Goal: Task Accomplishment & Management: Manage account settings

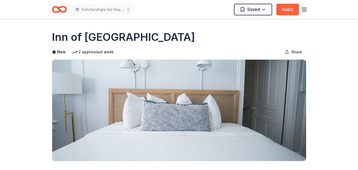
click at [307, 7] on icon "button" at bounding box center [304, 9] width 6 height 6
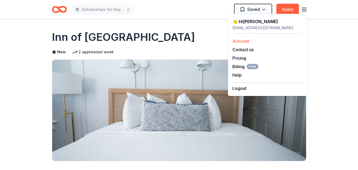
click at [239, 42] on link "Account" at bounding box center [240, 40] width 17 height 5
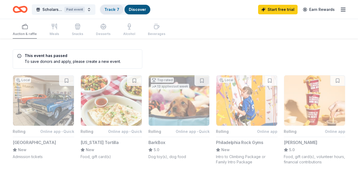
click at [110, 9] on link "Track · 7" at bounding box center [111, 9] width 15 height 5
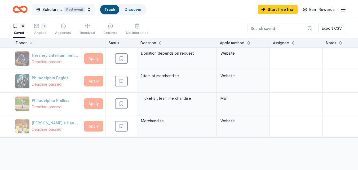
scroll to position [0, 0]
click at [49, 7] on span "Scholarships for Hope" at bounding box center [52, 9] width 20 height 6
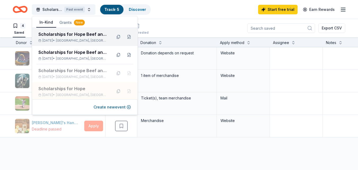
click at [55, 37] on div "Scholarships for Hope Beef and Ale" at bounding box center [72, 34] width 69 height 6
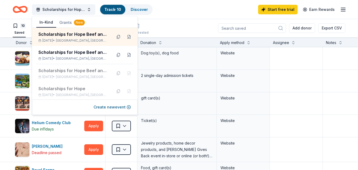
click at [192, 25] on div "10 Saved Applied Approved Received Declined Not interested Add donor Export CSV" at bounding box center [179, 28] width 332 height 19
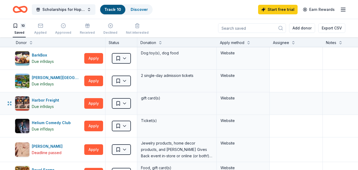
click at [138, 101] on div "gift card(s)" at bounding box center [176, 103] width 79 height 22
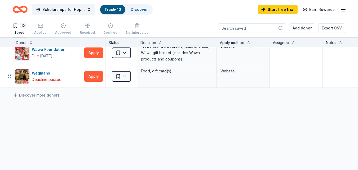
scroll to position [193, 0]
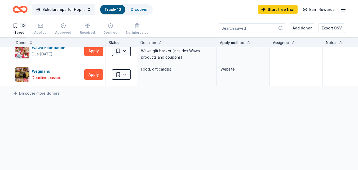
click at [44, 97] on div "Discover more donors" at bounding box center [207, 93] width 415 height 15
click at [45, 92] on link "Discover more donors" at bounding box center [36, 93] width 47 height 6
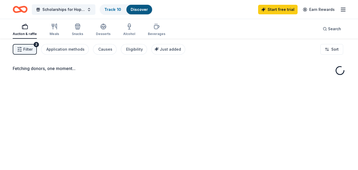
click at [45, 92] on div "Fetching donors, one moment..." at bounding box center [179, 124] width 358 height 170
drag, startPoint x: 45, startPoint y: 92, endPoint x: 107, endPoint y: 75, distance: 64.8
click at [107, 75] on div "Fetching donors, one moment..." at bounding box center [179, 124] width 358 height 170
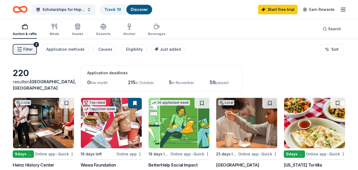
click at [133, 9] on link "Discover" at bounding box center [139, 9] width 17 height 5
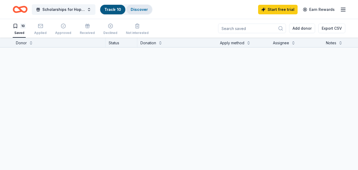
scroll to position [0, 0]
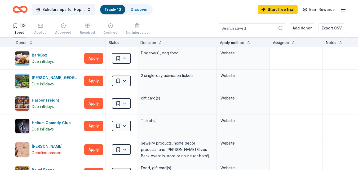
click at [60, 23] on button "Approved" at bounding box center [63, 29] width 16 height 16
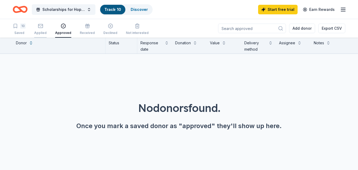
click at [38, 26] on icon "button" at bounding box center [40, 25] width 5 height 5
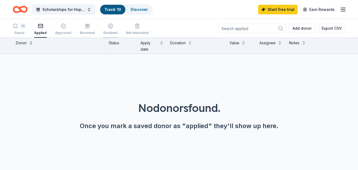
click at [108, 26] on icon "button" at bounding box center [110, 25] width 5 height 5
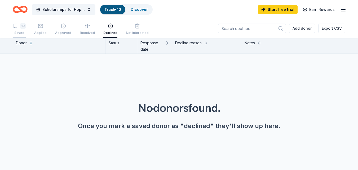
click at [16, 29] on div "10 Saved" at bounding box center [19, 29] width 13 height 12
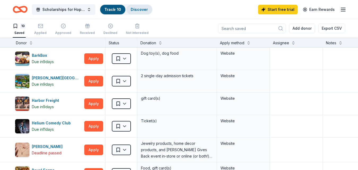
click at [140, 9] on link "Discover" at bounding box center [139, 9] width 17 height 5
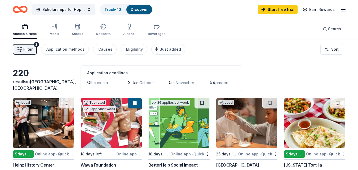
click at [18, 47] on icon "button" at bounding box center [19, 49] width 5 height 5
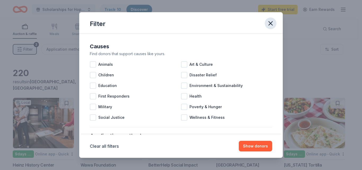
click at [271, 22] on icon "button" at bounding box center [270, 23] width 7 height 7
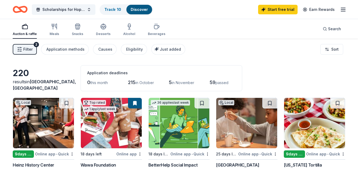
click at [26, 48] on span "Filter" at bounding box center [27, 49] width 9 height 6
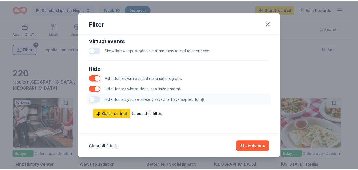
scroll to position [284, 0]
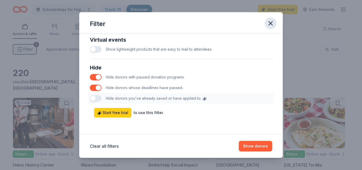
click at [270, 23] on icon "button" at bounding box center [271, 23] width 4 height 4
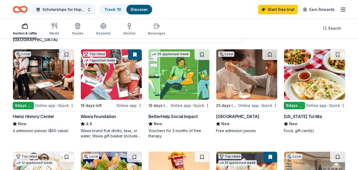
scroll to position [0, 0]
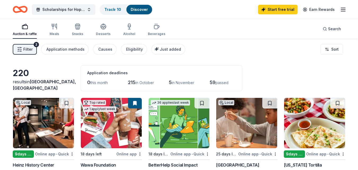
click at [143, 81] on span "in October" at bounding box center [144, 82] width 19 height 5
